Goal: Transaction & Acquisition: Purchase product/service

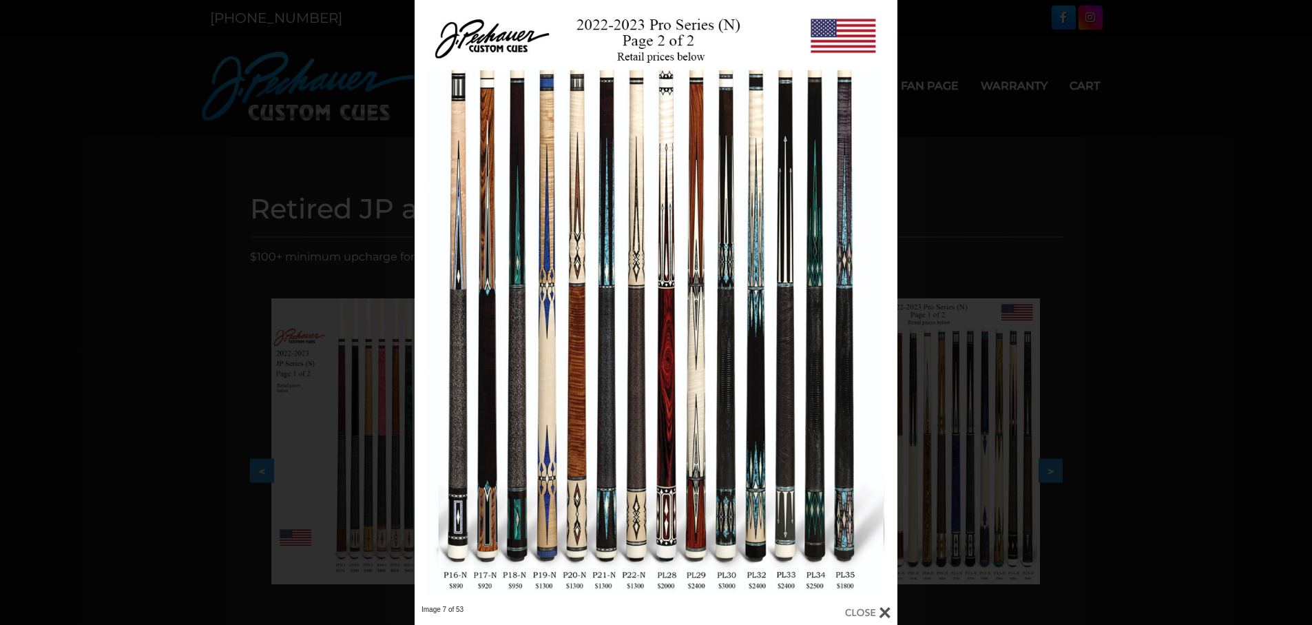
scroll to position [0, 542]
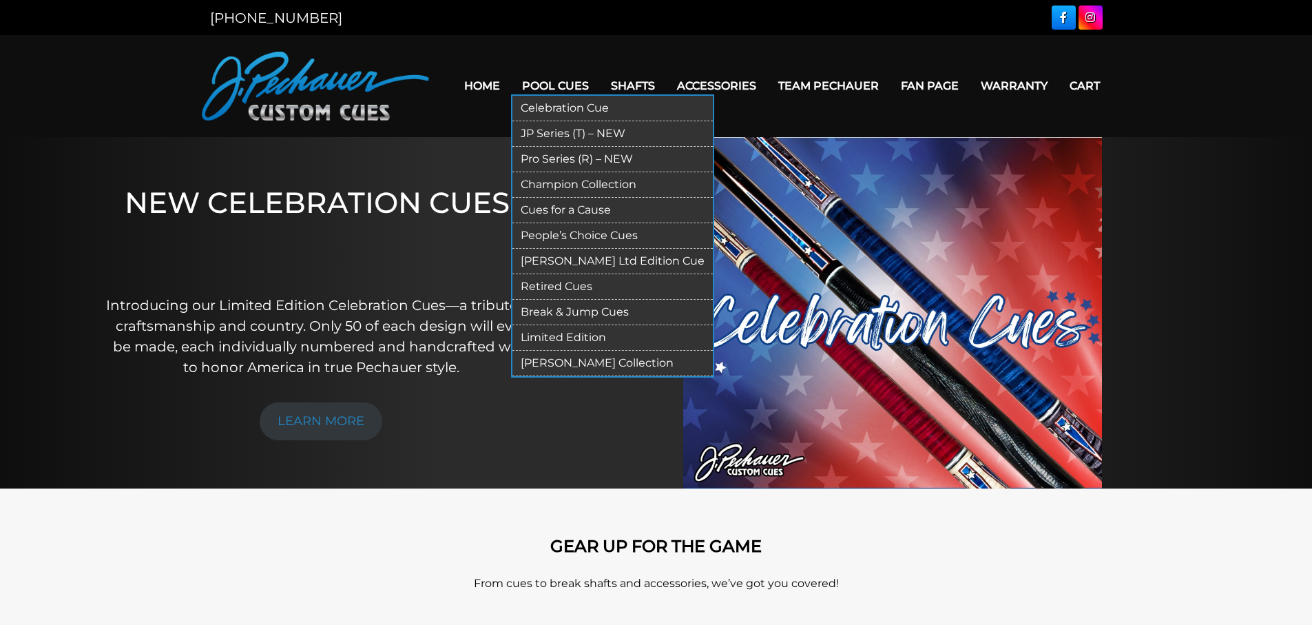
click at [538, 308] on link "Break & Jump Cues" at bounding box center [612, 312] width 200 height 25
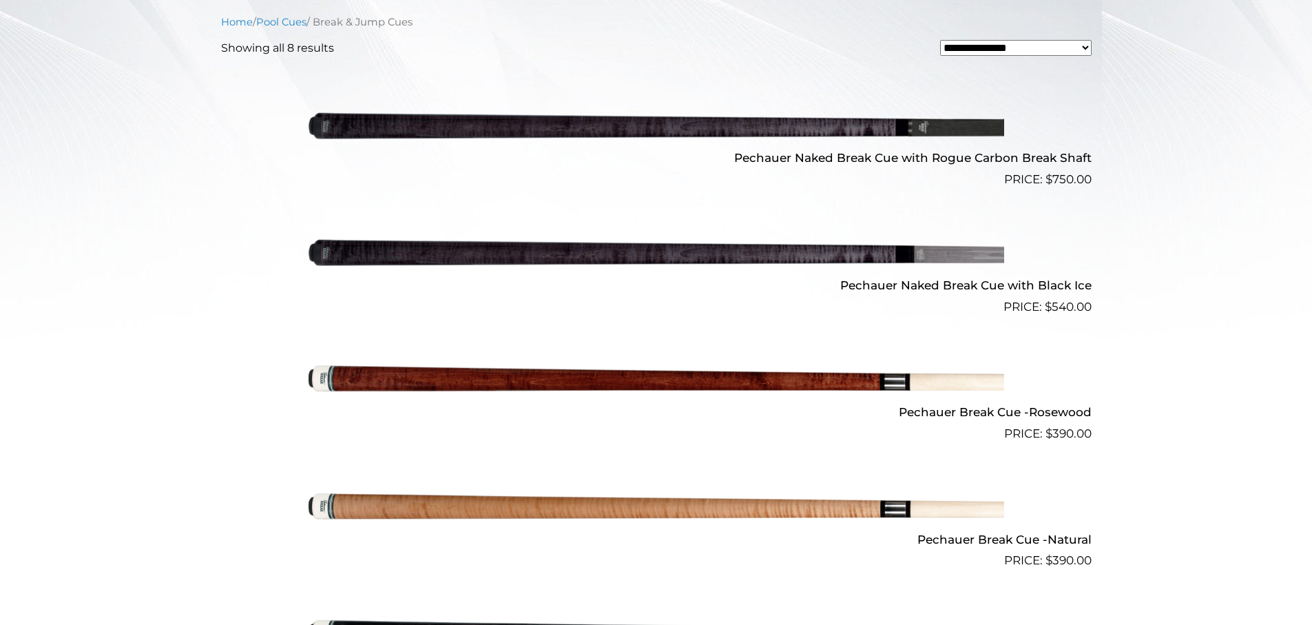
scroll to position [457, 0]
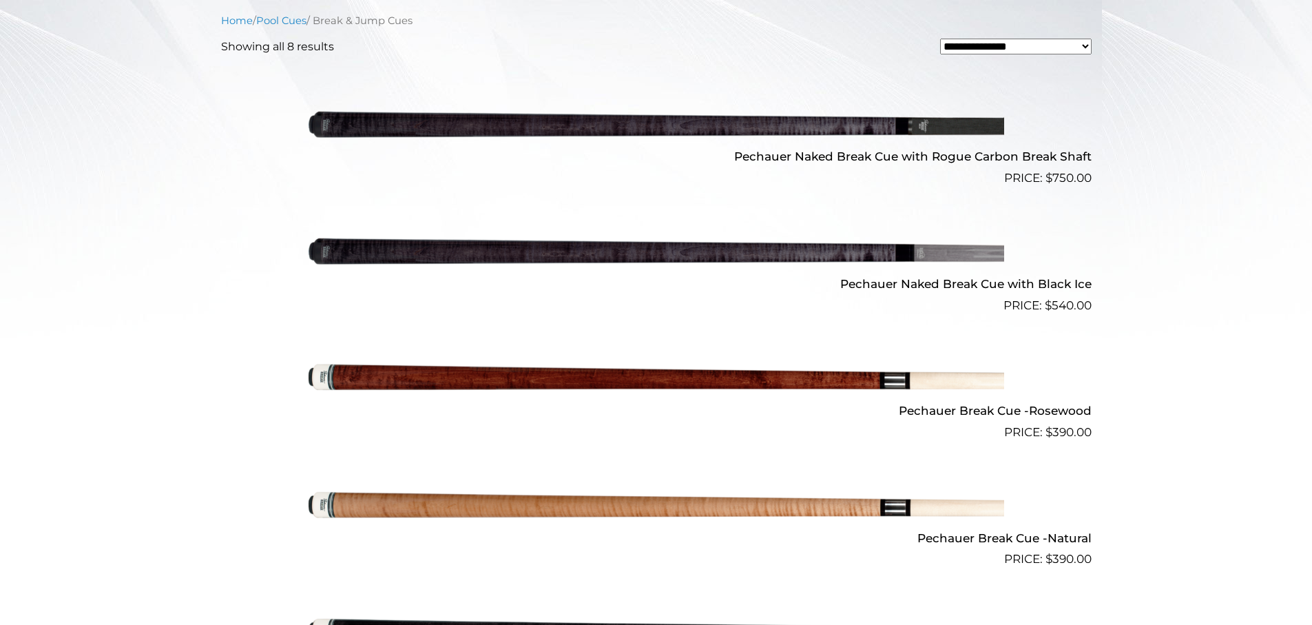
click at [595, 381] on img at bounding box center [655, 378] width 695 height 116
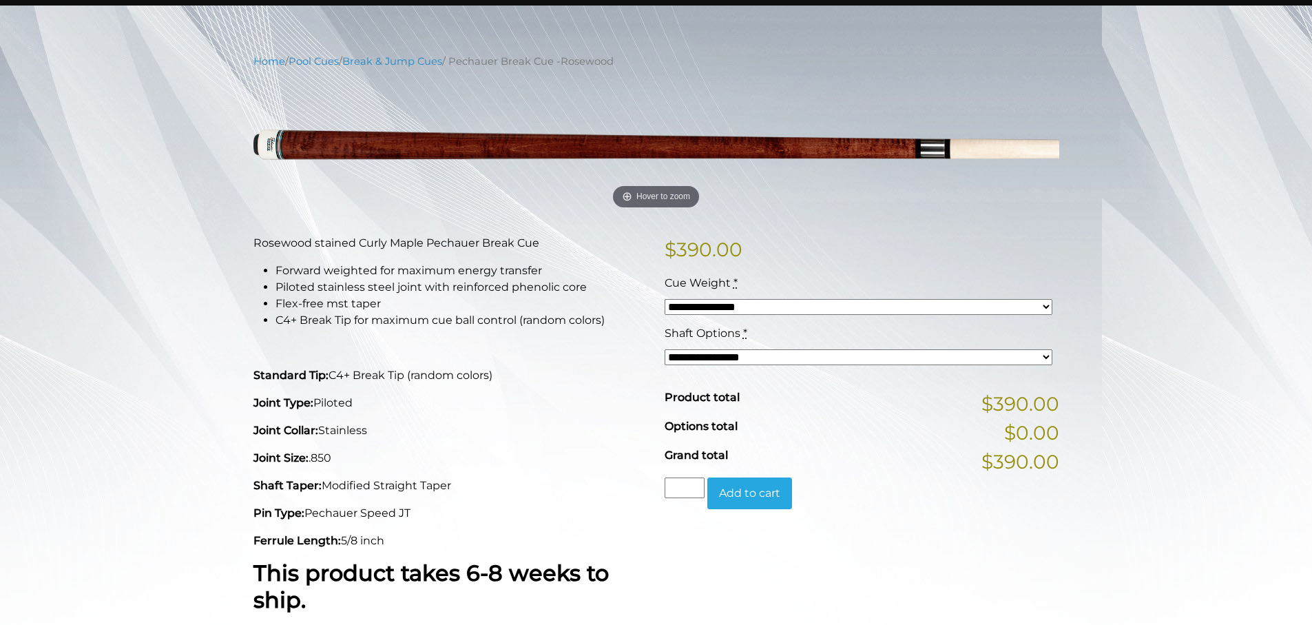
scroll to position [138, 0]
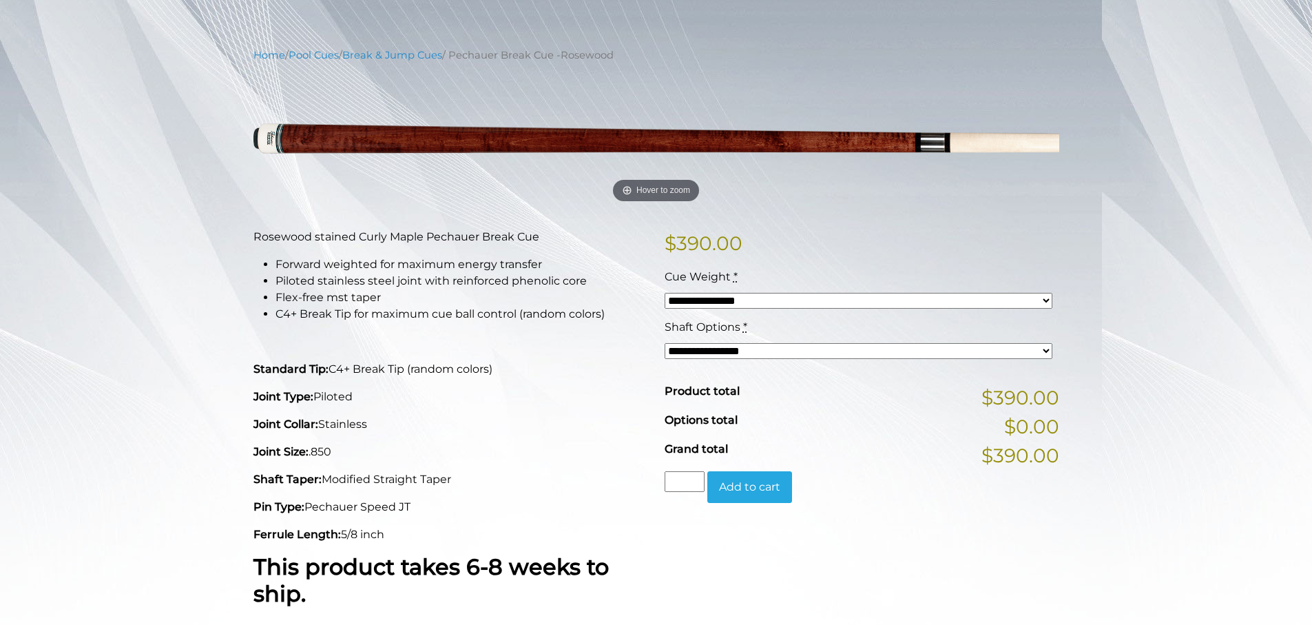
click at [717, 351] on select "**********" at bounding box center [858, 351] width 388 height 16
click at [644, 335] on p at bounding box center [450, 341] width 395 height 17
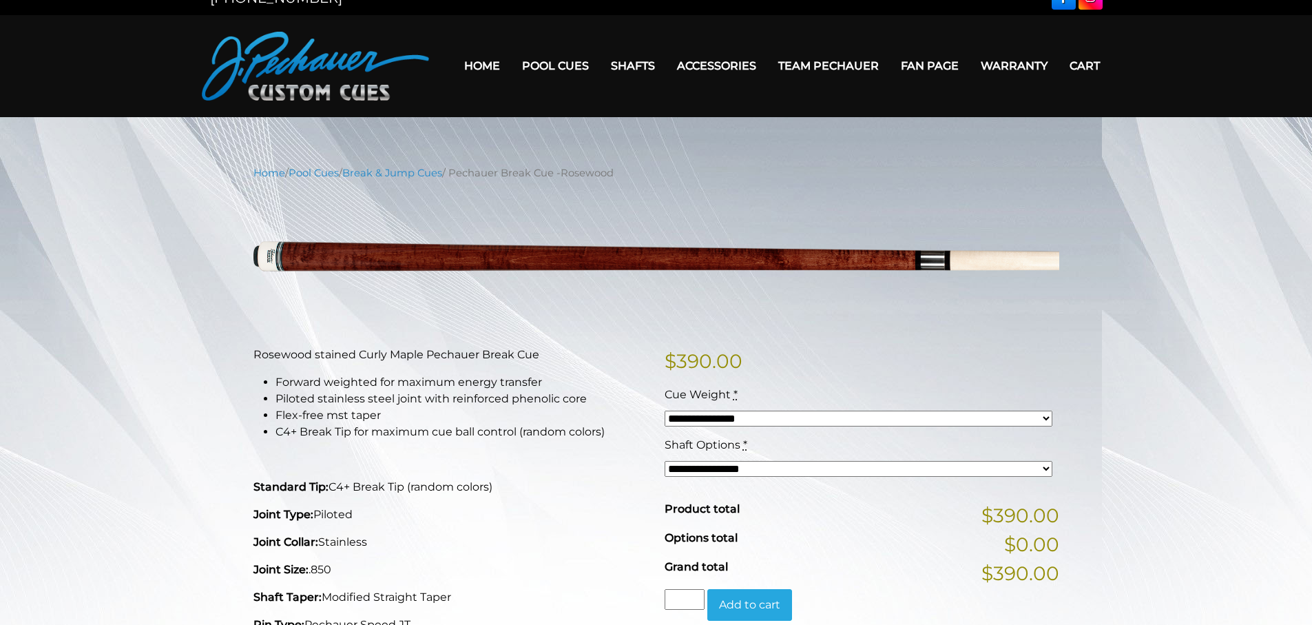
scroll to position [0, 0]
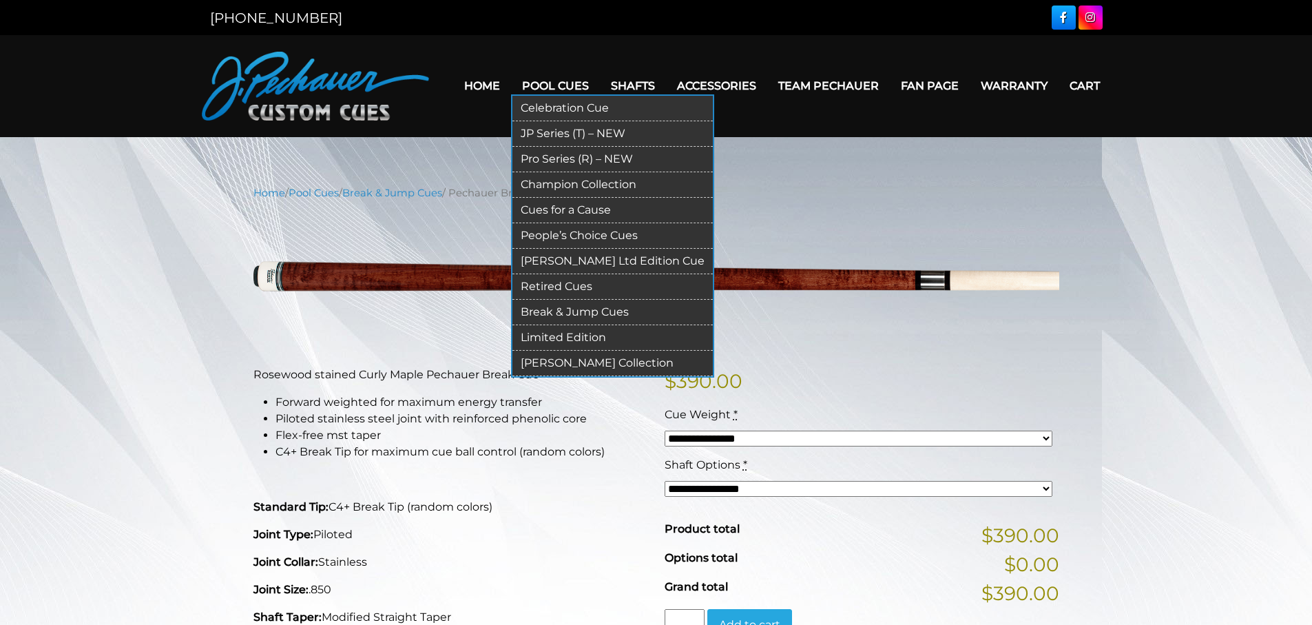
click at [556, 129] on link "JP Series (T) – NEW" at bounding box center [612, 133] width 200 height 25
